Goal: Navigation & Orientation: Find specific page/section

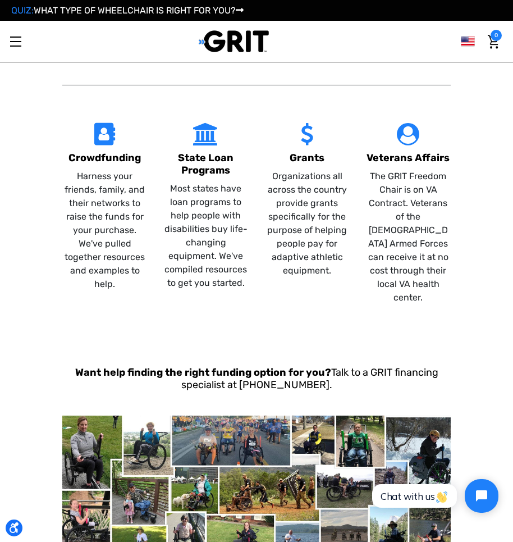
scroll to position [505, 0]
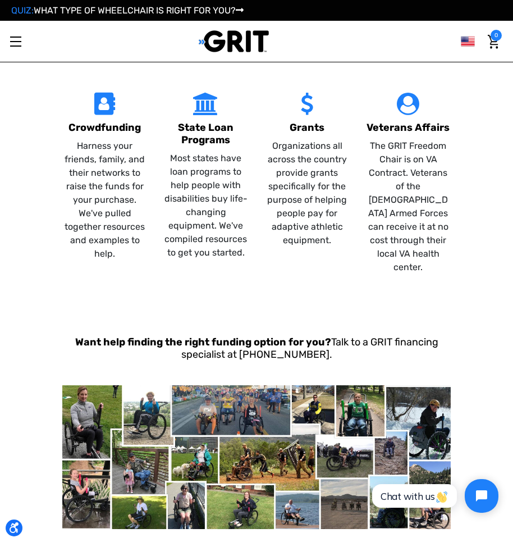
click at [249, 492] on img at bounding box center [256, 457] width 388 height 144
click at [100, 480] on img at bounding box center [256, 457] width 388 height 144
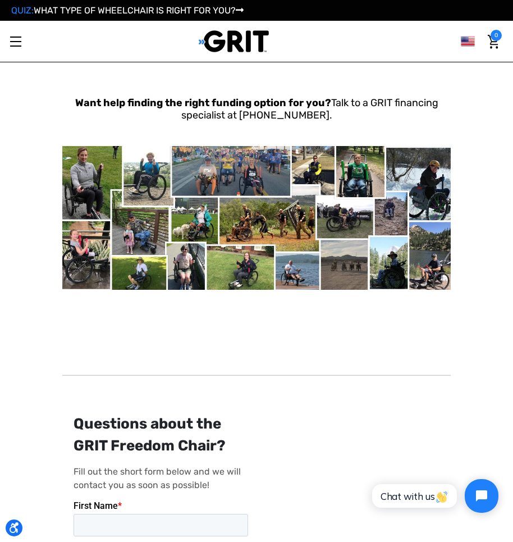
scroll to position [786, 0]
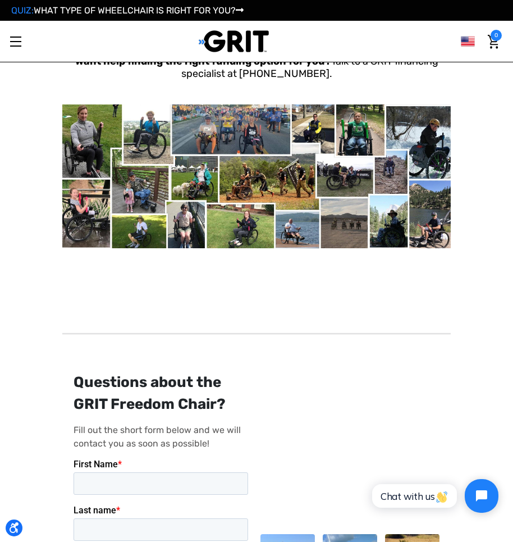
click at [72, 203] on img at bounding box center [256, 176] width 388 height 144
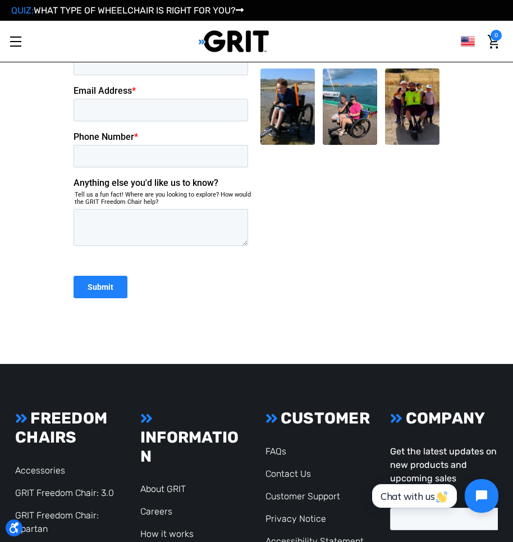
scroll to position [1291, 0]
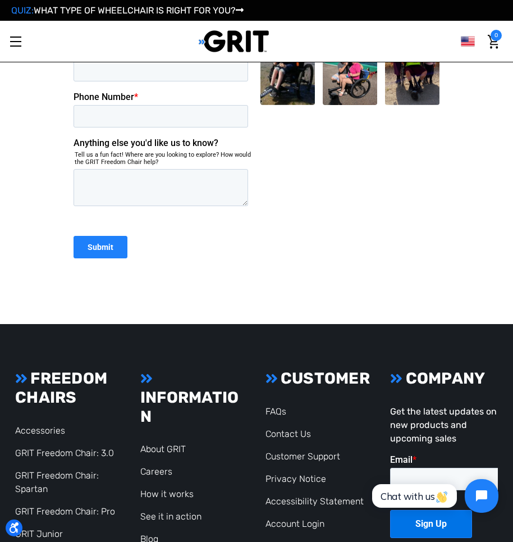
click at [21, 375] on h3 "FREEDOM CHAIRS" at bounding box center [69, 388] width 108 height 38
click at [23, 371] on icon at bounding box center [21, 378] width 12 height 14
click at [79, 447] on link "GRIT Freedom Chair: 3.0" at bounding box center [64, 452] width 99 height 11
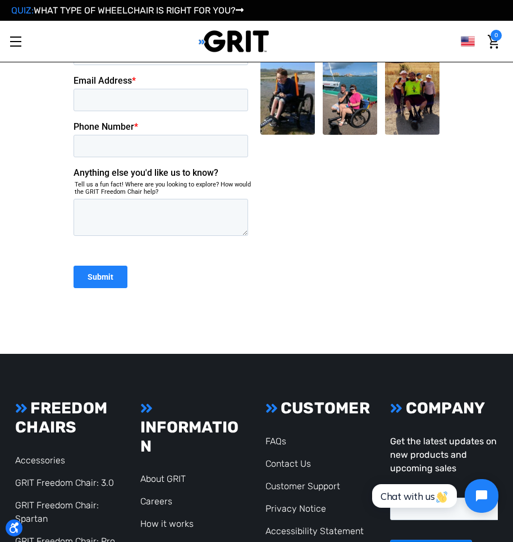
click at [53, 499] on li "GRIT Freedom Chair: Spartan" at bounding box center [69, 511] width 108 height 27
click at [56, 500] on link "GRIT Freedom Chair: Spartan" at bounding box center [57, 512] width 84 height 24
